Goal: Navigation & Orientation: Find specific page/section

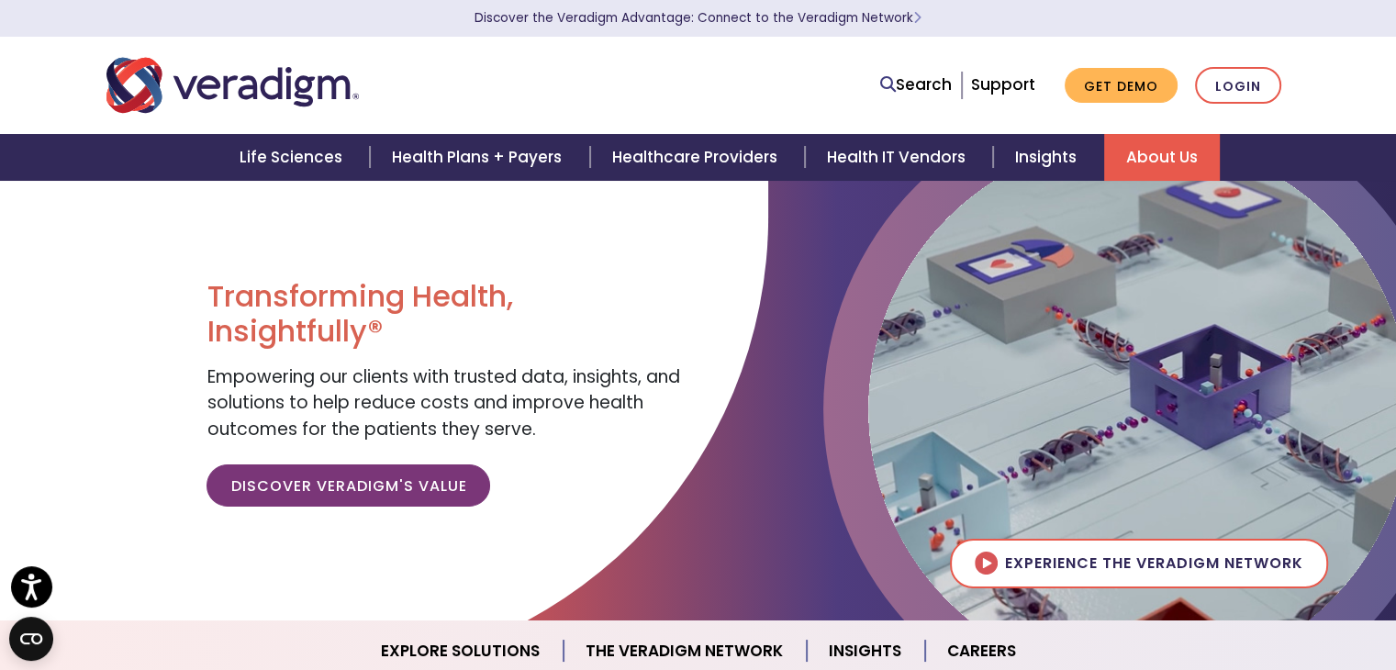
click at [1131, 148] on link "About Us" at bounding box center [1162, 157] width 116 height 47
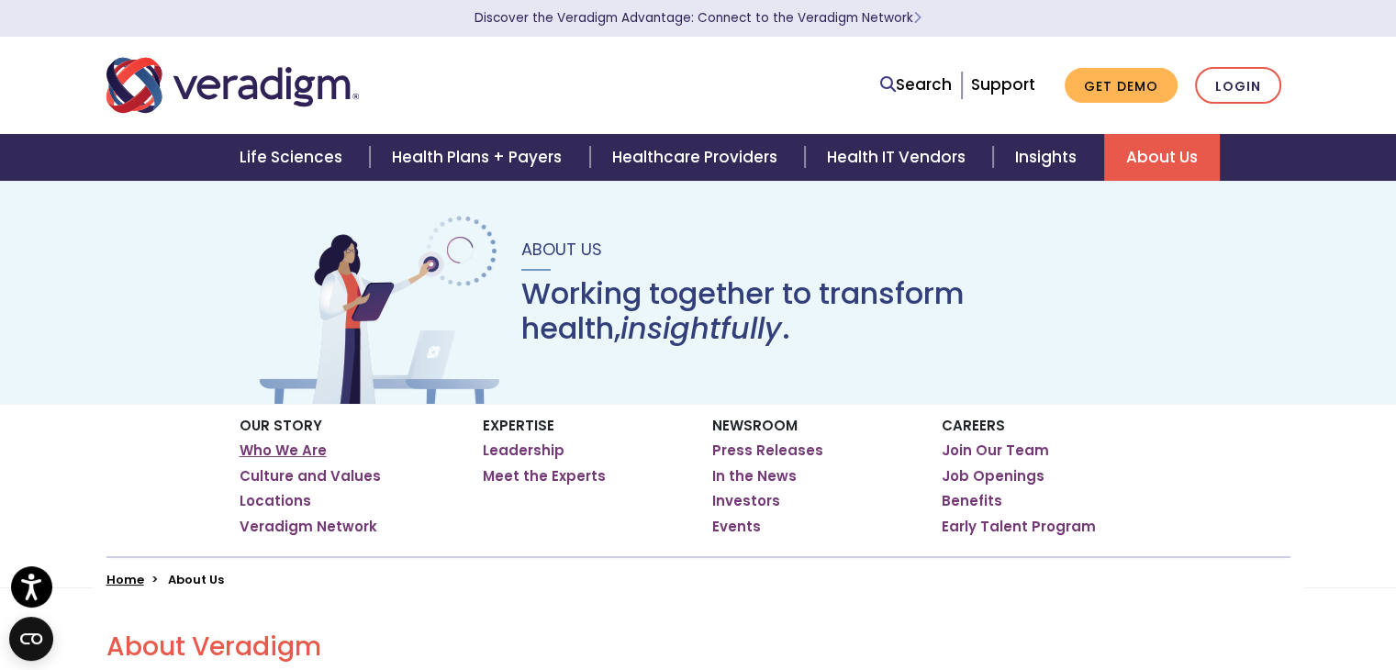
click at [320, 450] on link "Who We Are" at bounding box center [283, 450] width 87 height 18
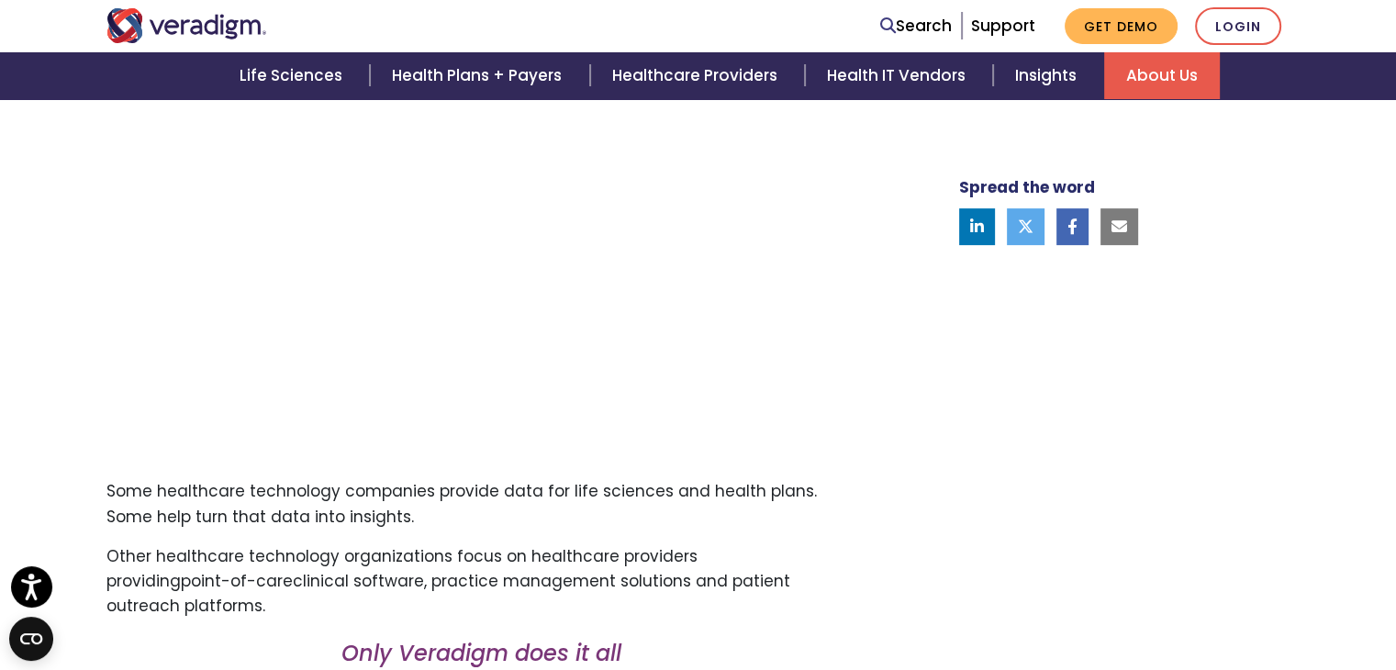
scroll to position [551, 0]
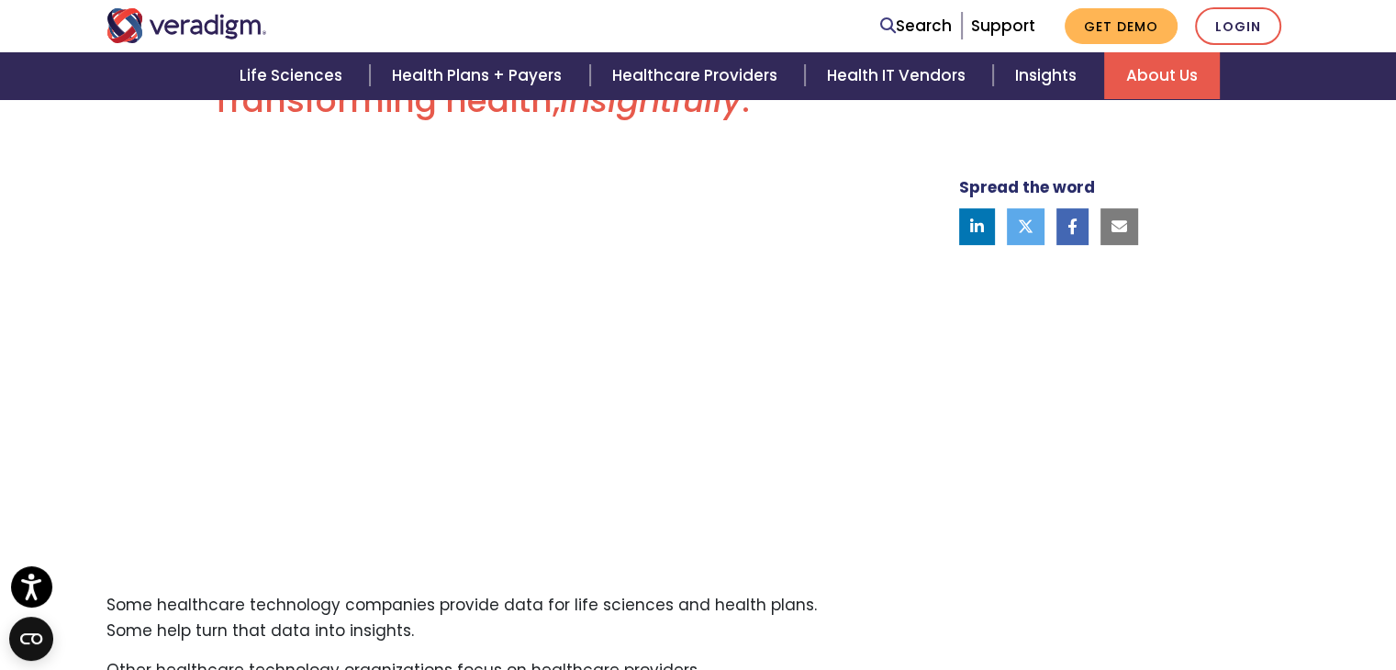
click at [205, 16] on img "Veradigm logo" at bounding box center [186, 25] width 161 height 35
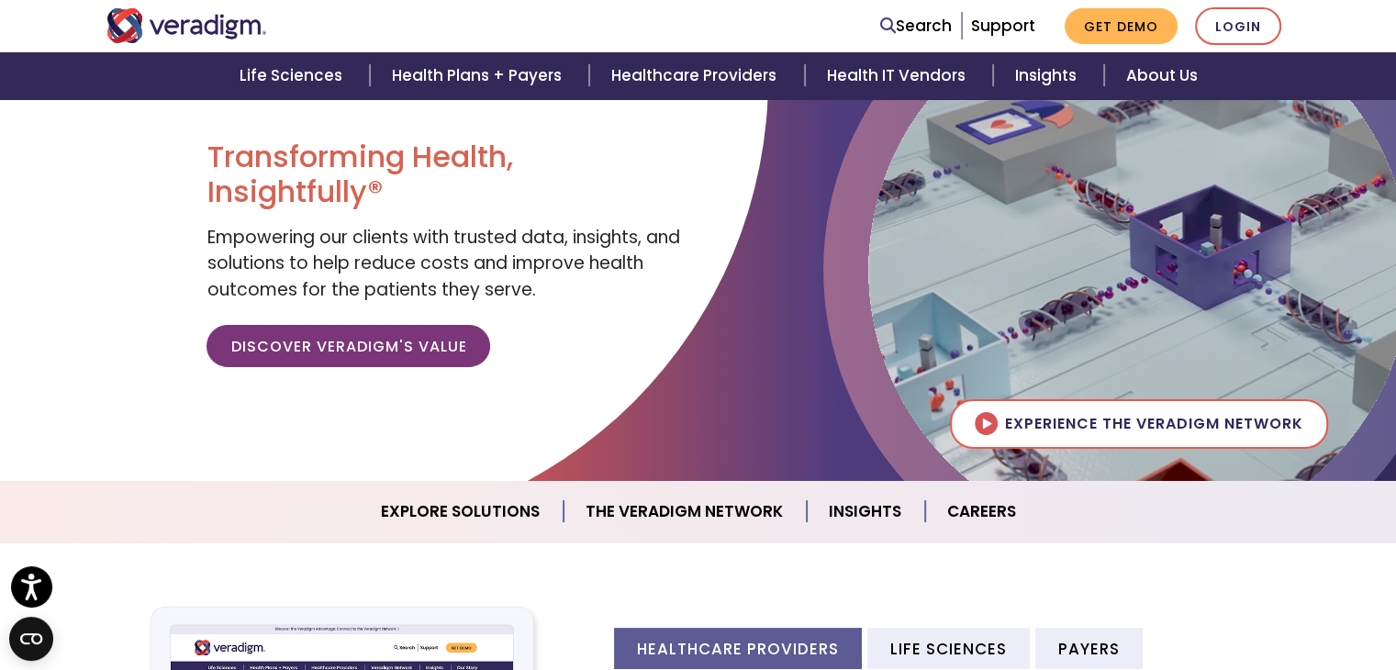
scroll to position [459, 0]
